Goal: Task Accomplishment & Management: Use online tool/utility

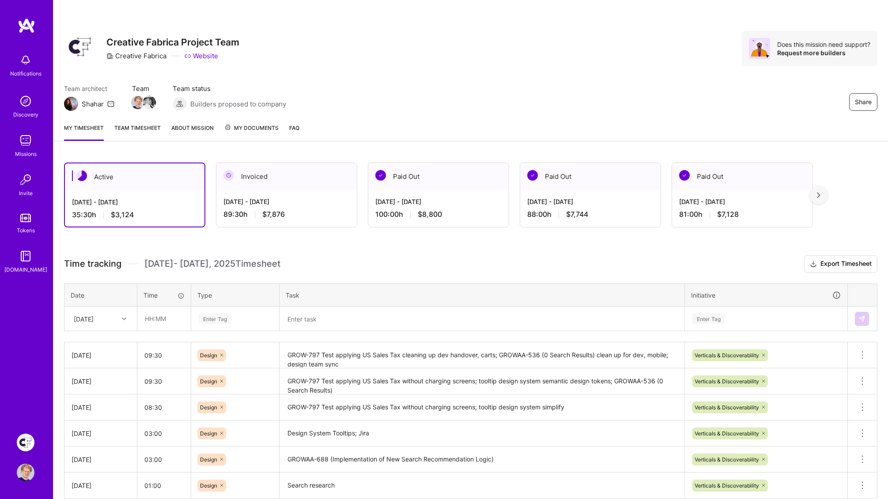
scroll to position [17, 0]
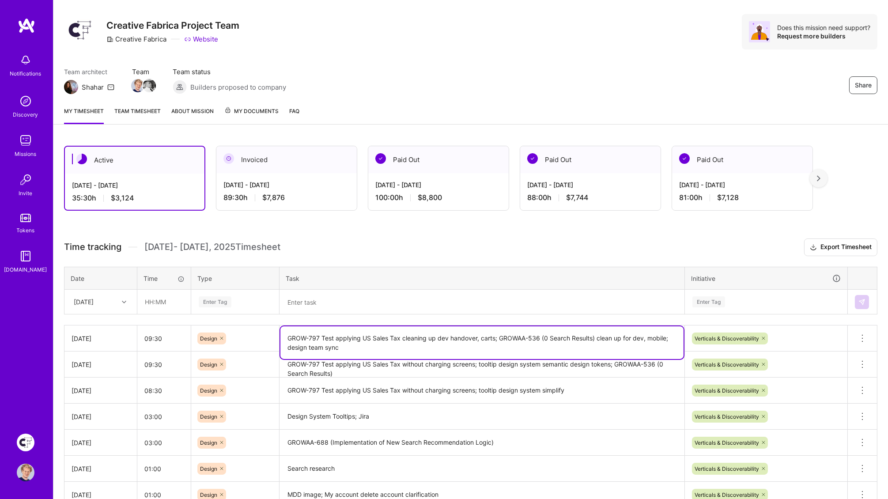
drag, startPoint x: 289, startPoint y: 335, endPoint x: 504, endPoint y: 334, distance: 214.2
click at [499, 334] on textarea "GROW-797 Test applying US Sales Tax cleaning up dev handover, carts; GROWAA-536…" at bounding box center [481, 342] width 403 height 33
click at [344, 307] on textarea at bounding box center [481, 302] width 403 height 23
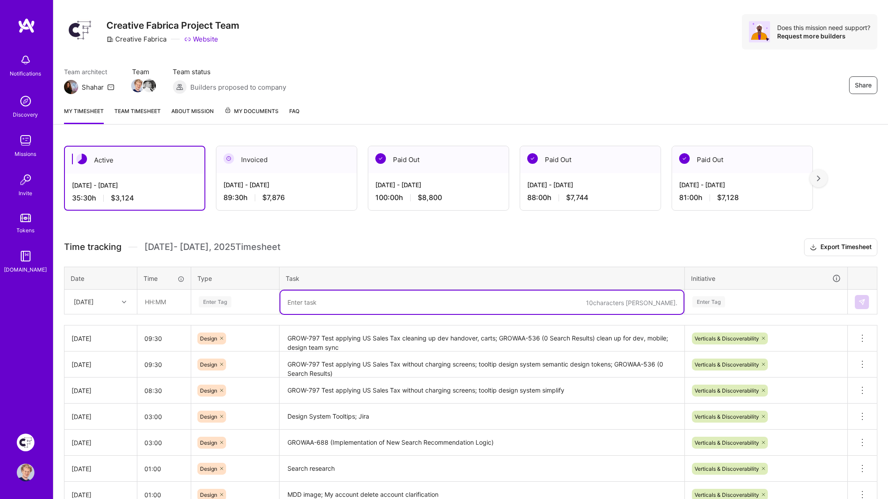
paste textarea "GROW-797 Test applying US Sales Tax cleaning up dev handover, carts;"
paste textarea "GROW-843-React Design Freebies"
type textarea "GROW-797 Test applying US Sales Tax cleaning up dev handover, carts; GROW-843-R…"
click at [169, 300] on input "text" at bounding box center [164, 301] width 53 height 23
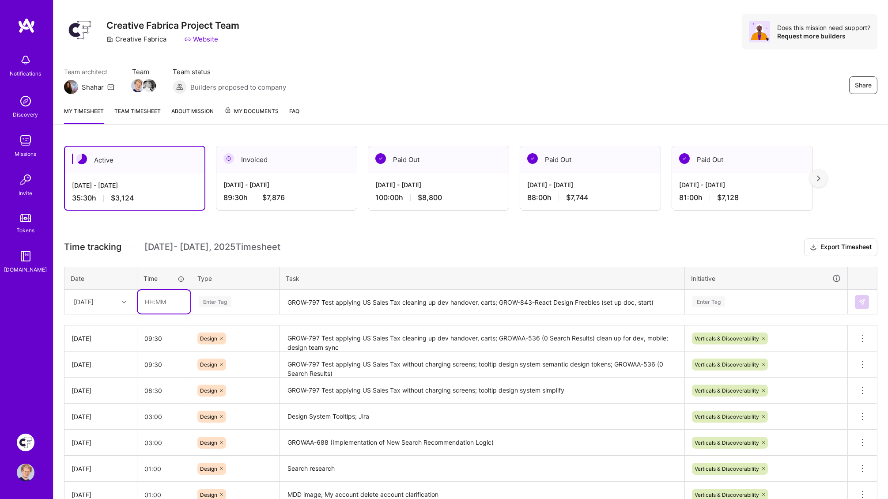
click at [165, 303] on input "text" at bounding box center [164, 301] width 53 height 23
type input "07:00"
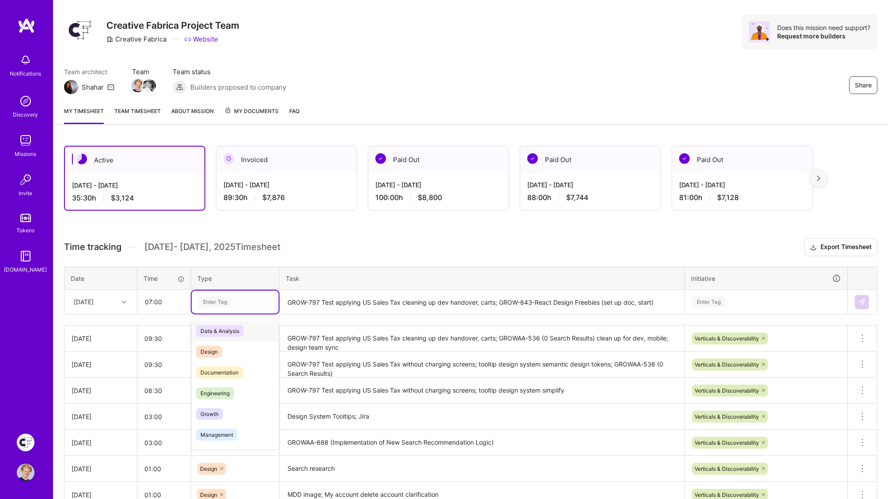
click at [211, 303] on div "Enter Tag" at bounding box center [215, 302] width 33 height 14
drag, startPoint x: 212, startPoint y: 349, endPoint x: 221, endPoint y: 345, distance: 10.1
click at [212, 349] on span "Design" at bounding box center [209, 352] width 26 height 12
click at [322, 264] on div "Time tracking [DATE] - [DATE] Timesheet Export Timesheet Date Time Type Task In…" at bounding box center [471, 385] width 814 height 293
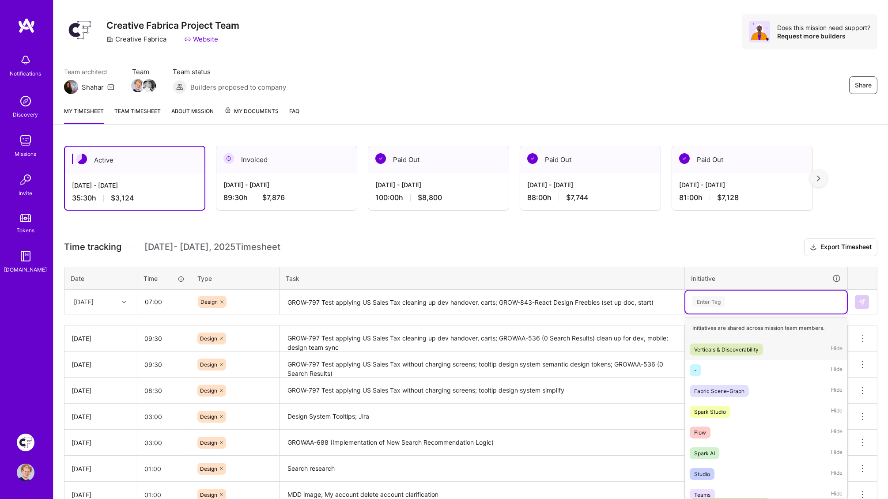
click at [716, 303] on div "Enter Tag" at bounding box center [709, 302] width 33 height 14
drag, startPoint x: 714, startPoint y: 345, endPoint x: 715, endPoint y: 321, distance: 23.9
click at [714, 345] on div "Verticals & Discoverability" at bounding box center [726, 349] width 64 height 9
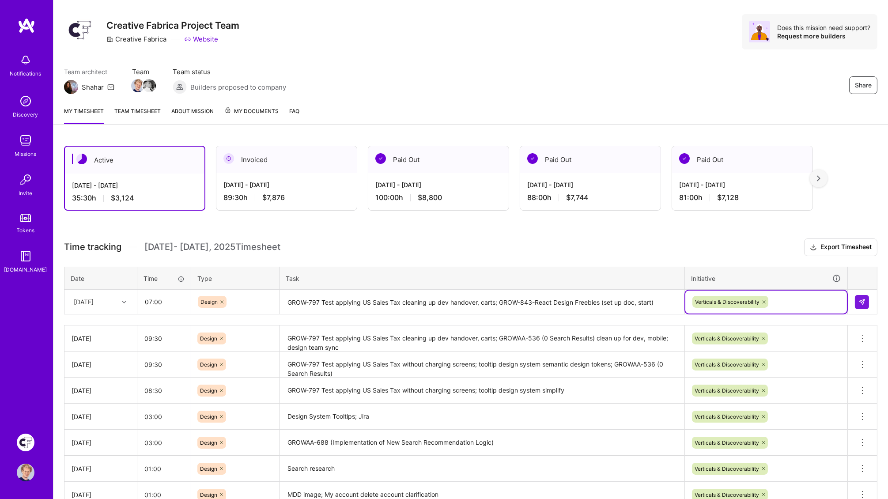
click at [632, 245] on h3 "Time tracking [DATE] - [DATE] Timesheet Export Timesheet" at bounding box center [471, 248] width 814 height 18
click at [863, 299] on img at bounding box center [862, 302] width 7 height 7
